Goal: Navigation & Orientation: Find specific page/section

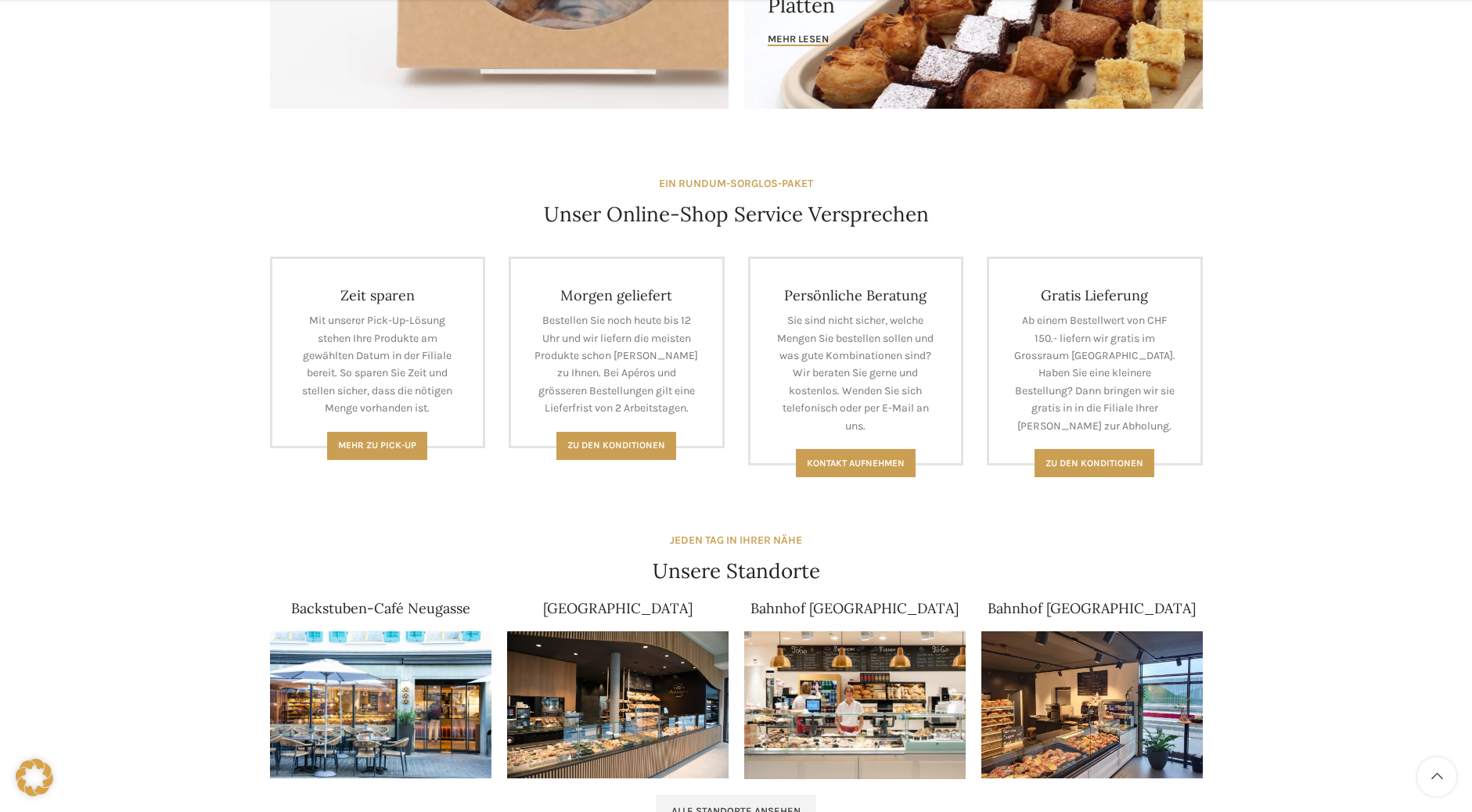
scroll to position [625, 0]
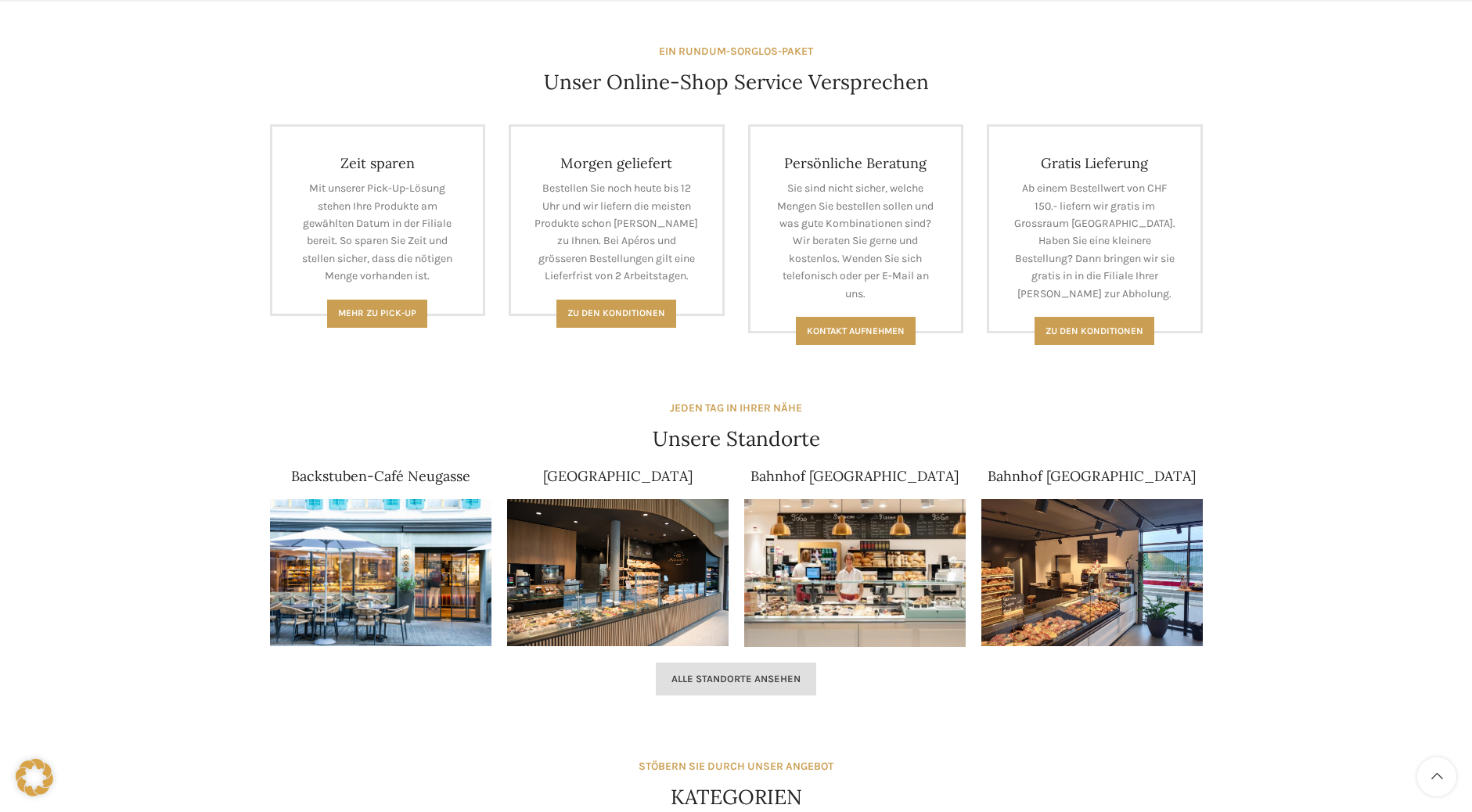
click at [734, 684] on span "Alle Standorte ansehen" at bounding box center [736, 678] width 129 height 13
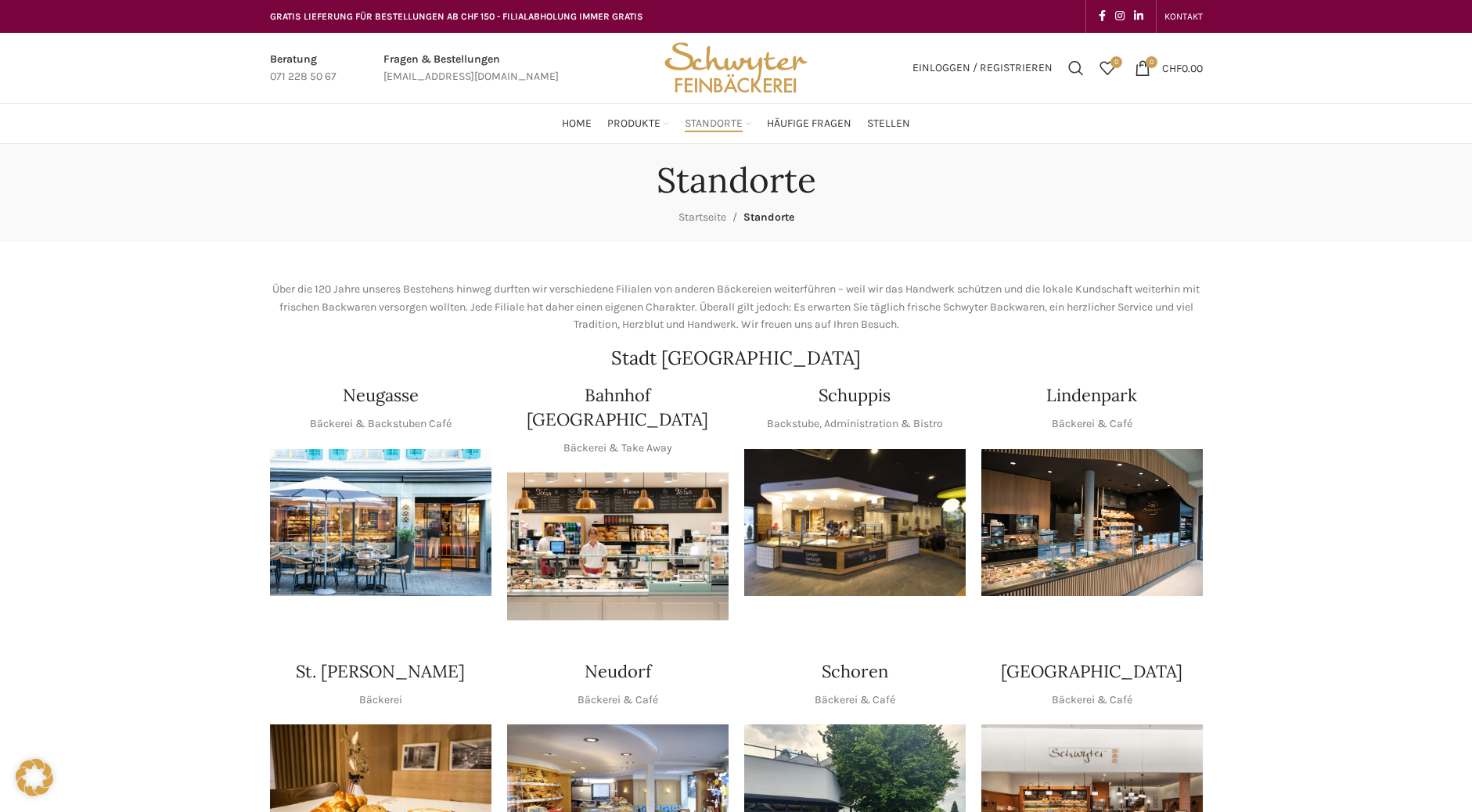
scroll to position [78, 0]
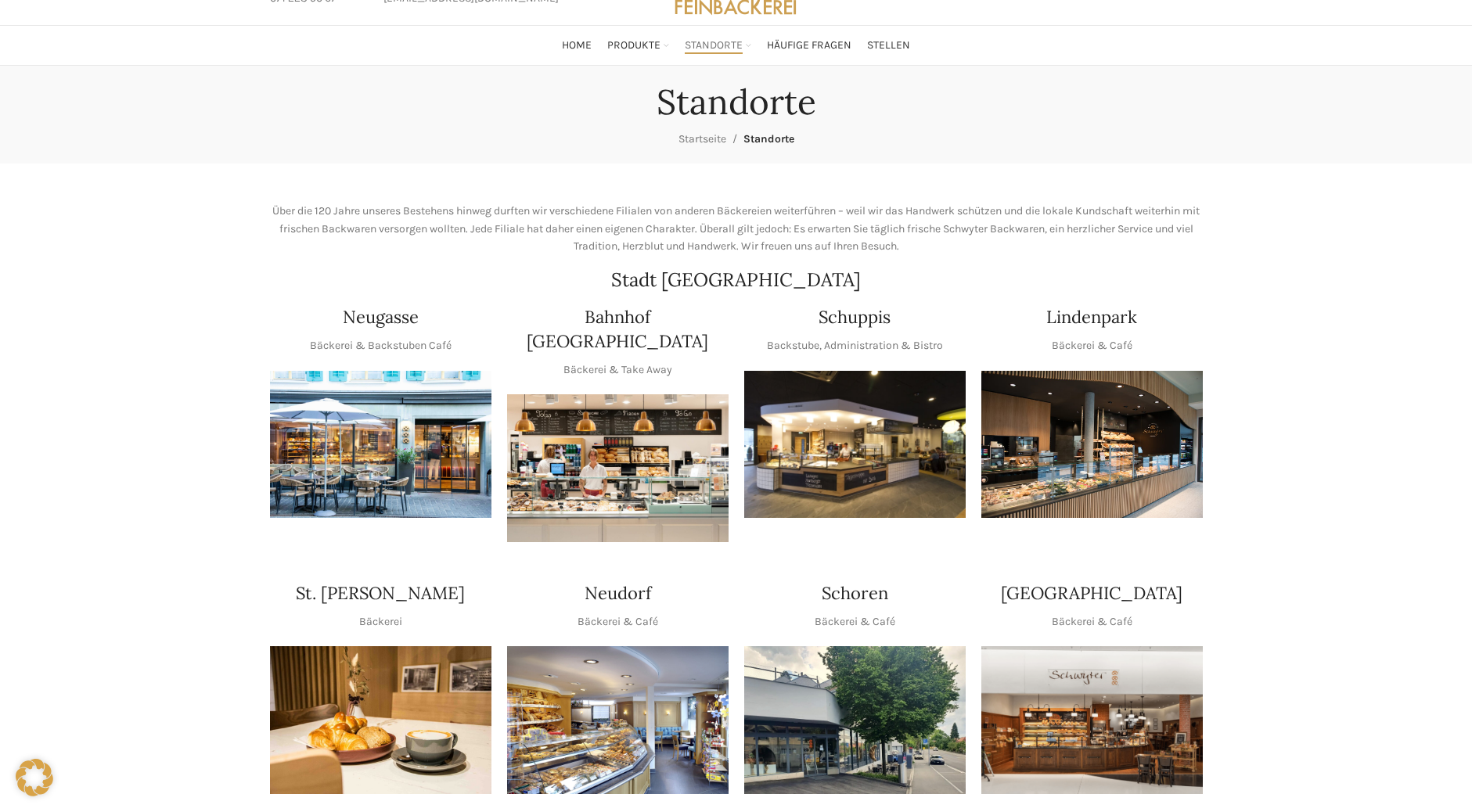
click at [569, 727] on img "1 / 1" at bounding box center [618, 720] width 222 height 148
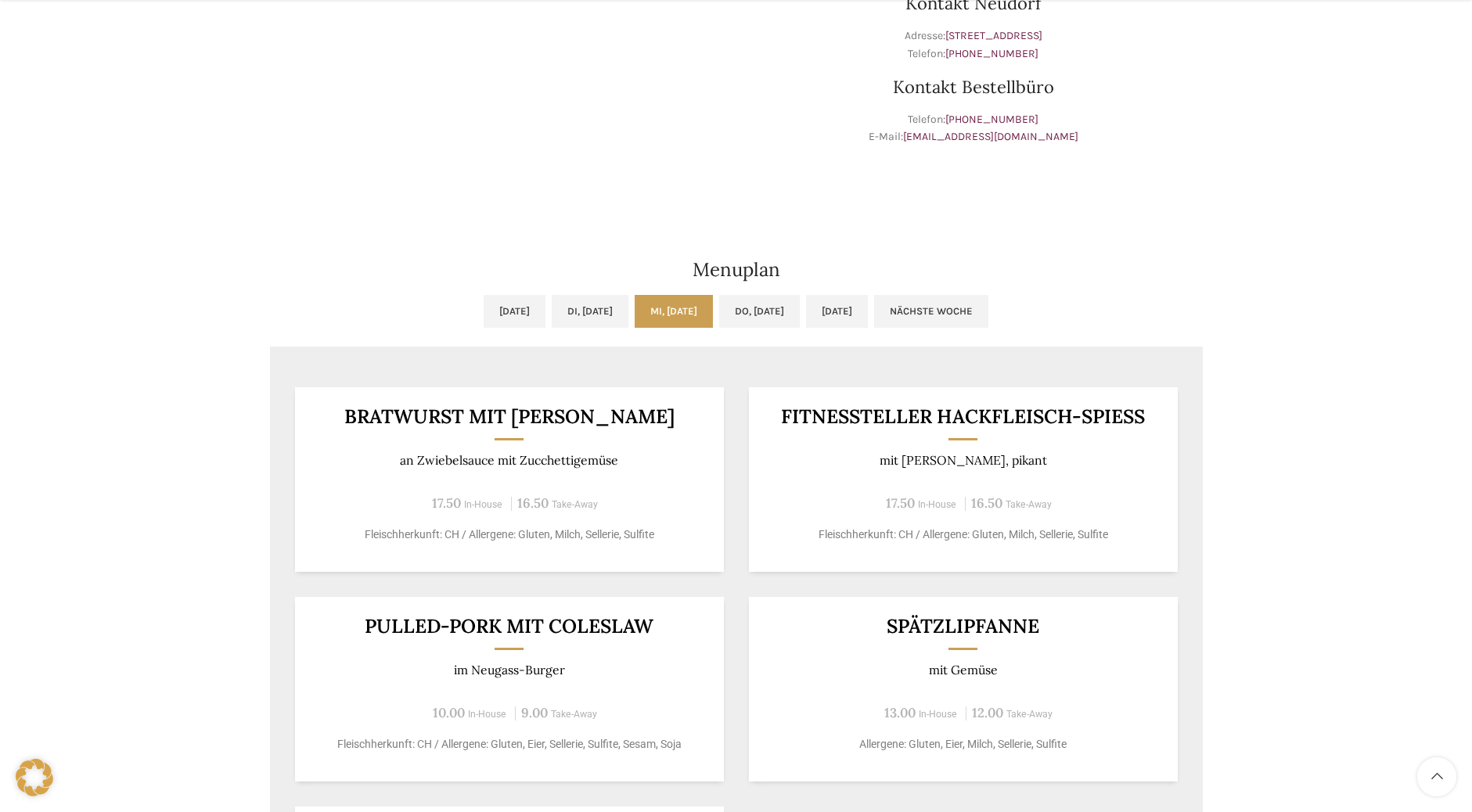
scroll to position [782, 0]
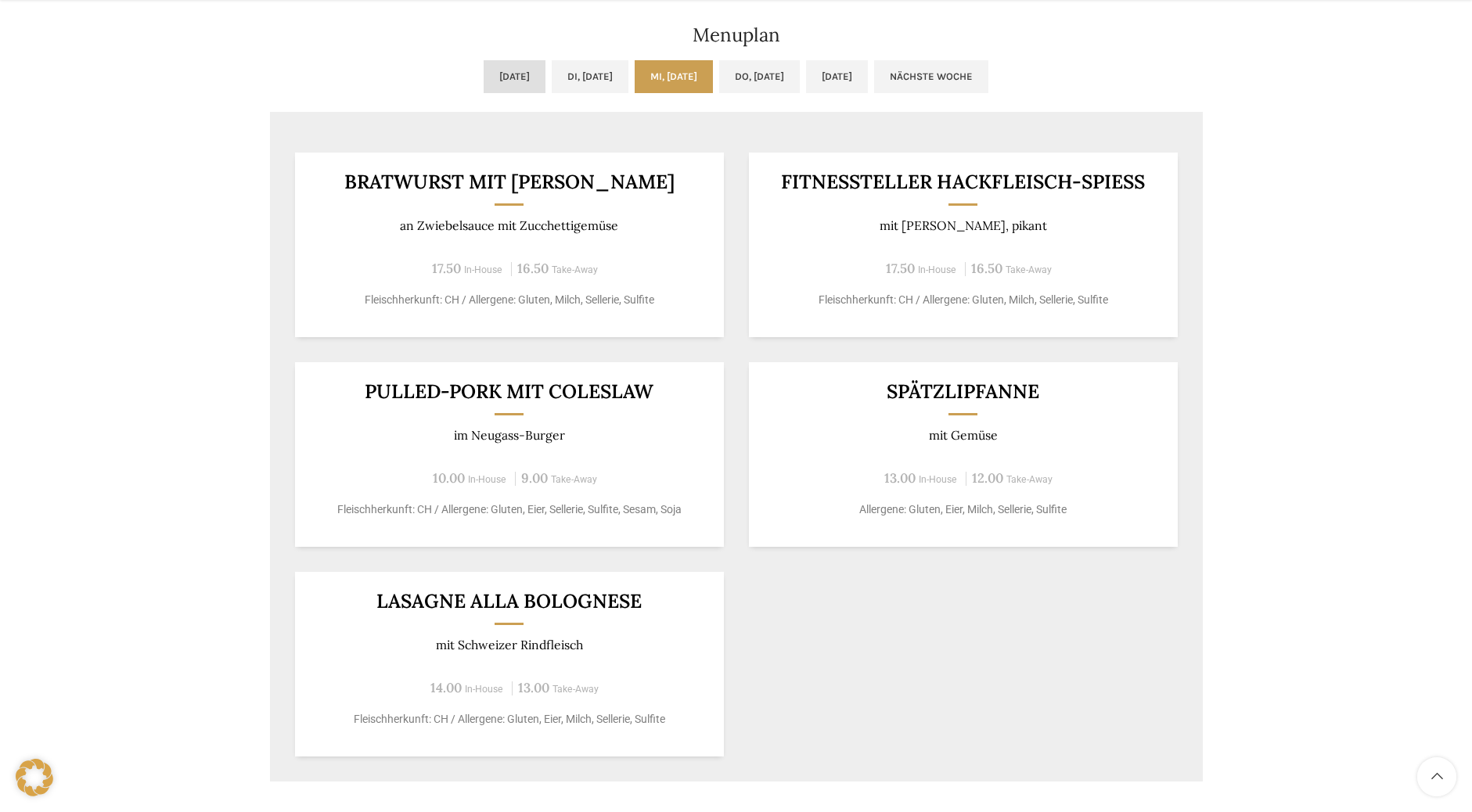
click at [484, 77] on link "[DATE]" at bounding box center [515, 76] width 62 height 33
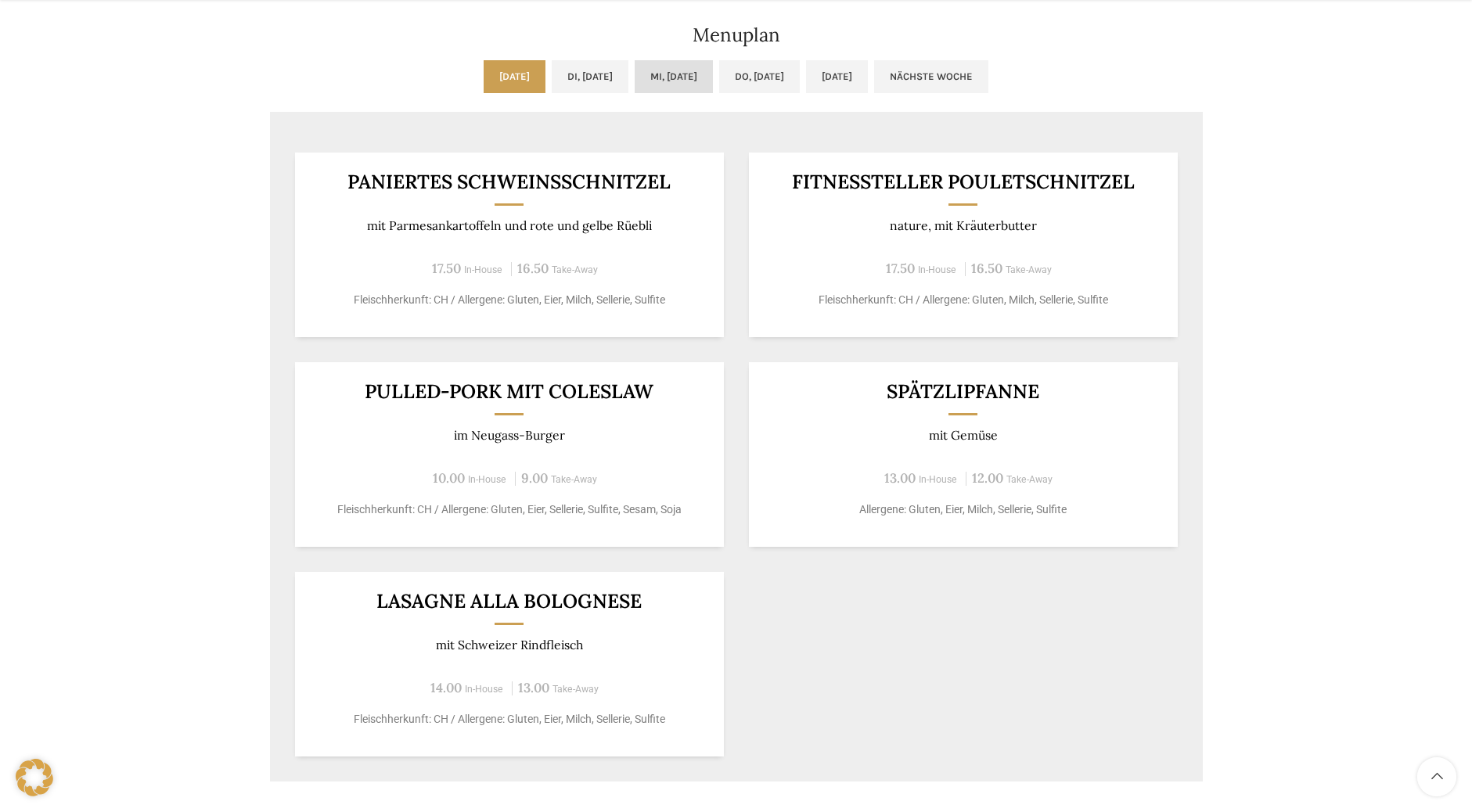
click at [692, 74] on link "Mi, [DATE]" at bounding box center [674, 76] width 78 height 33
